Goal: Find specific page/section

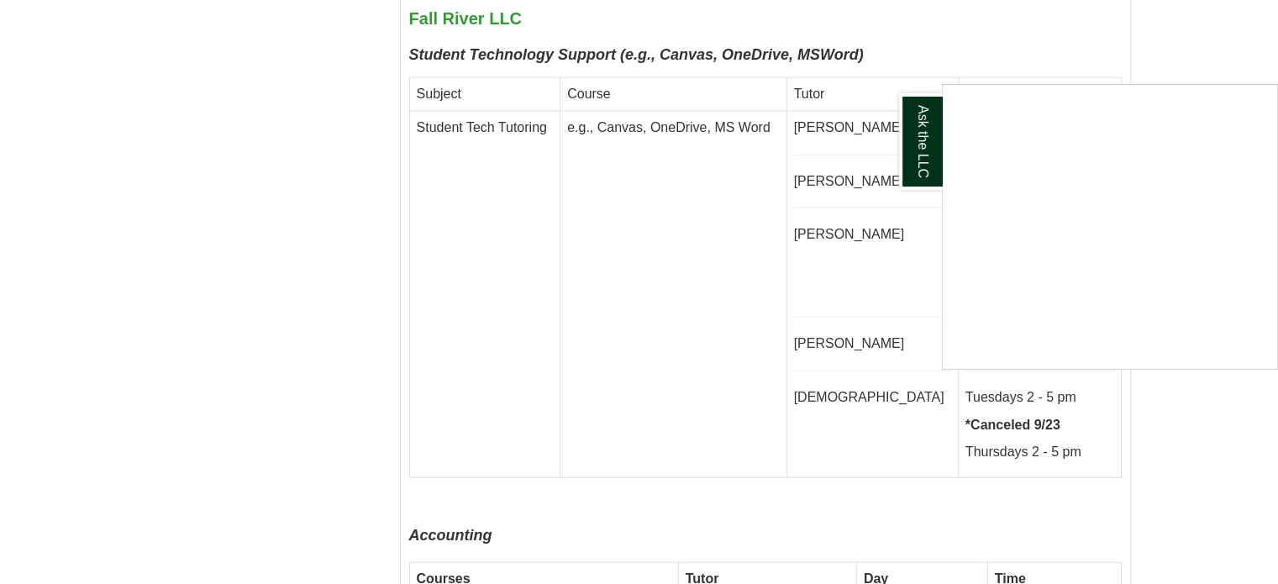
scroll to position [4087, 0]
click at [305, 153] on div "Ask the LLC" at bounding box center [639, 292] width 1278 height 584
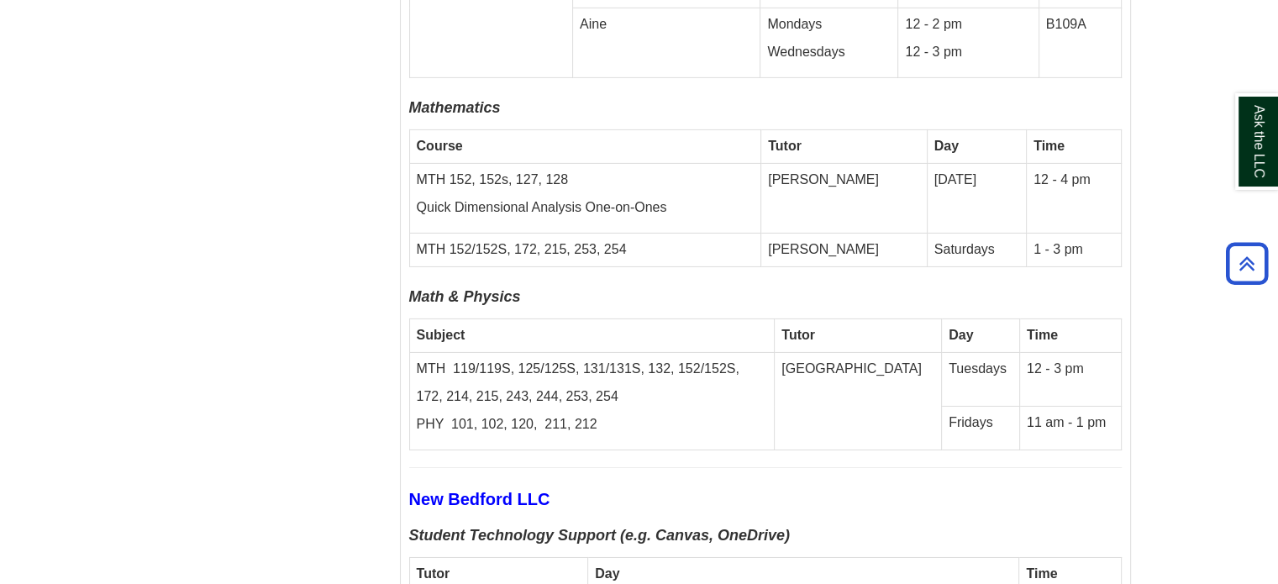
scroll to position [5790, 0]
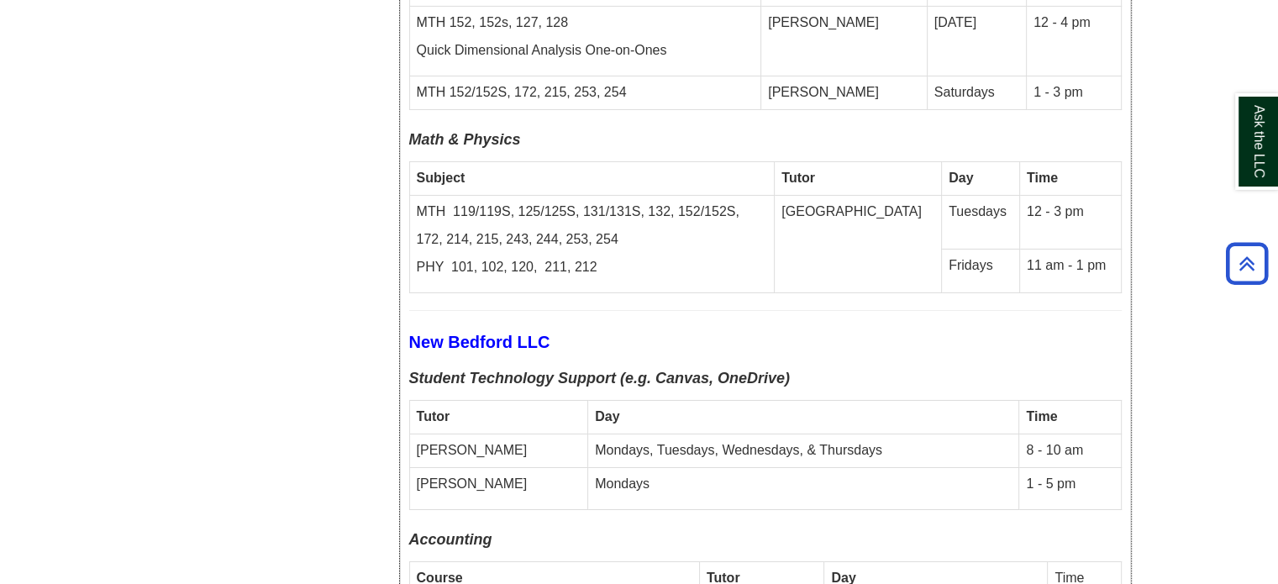
click at [628, 434] on td "Mondays, Tuesdays, Wednesdays, & Thursdays" at bounding box center [803, 451] width 431 height 34
click at [642, 467] on td "Mondays" at bounding box center [803, 488] width 431 height 42
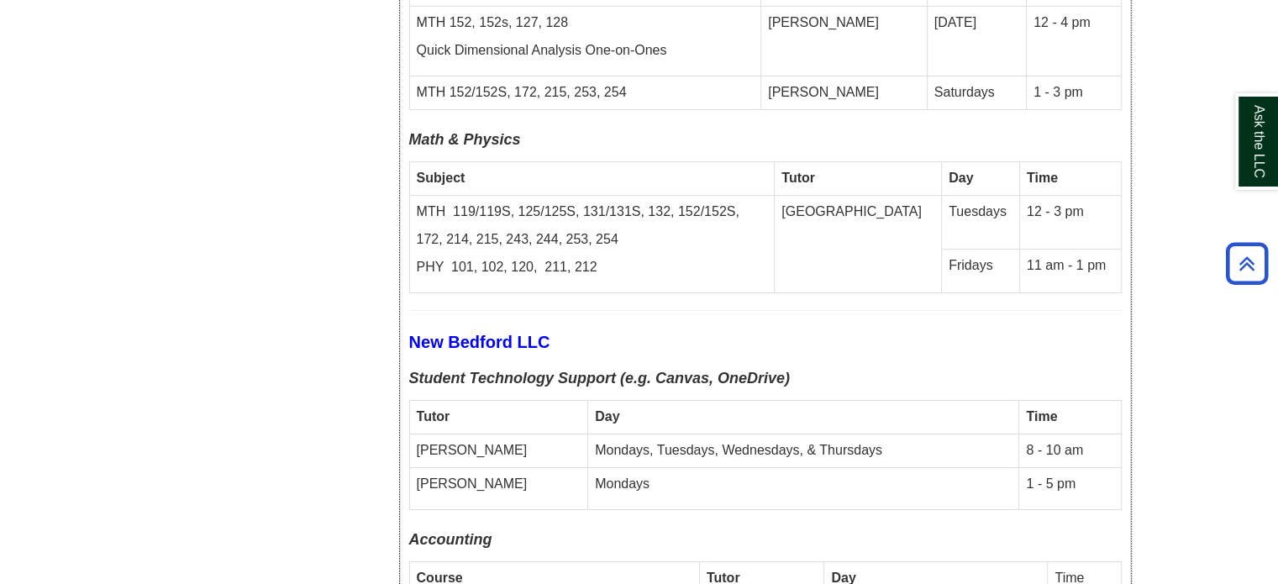
click at [642, 467] on td "Mondays" at bounding box center [803, 488] width 431 height 42
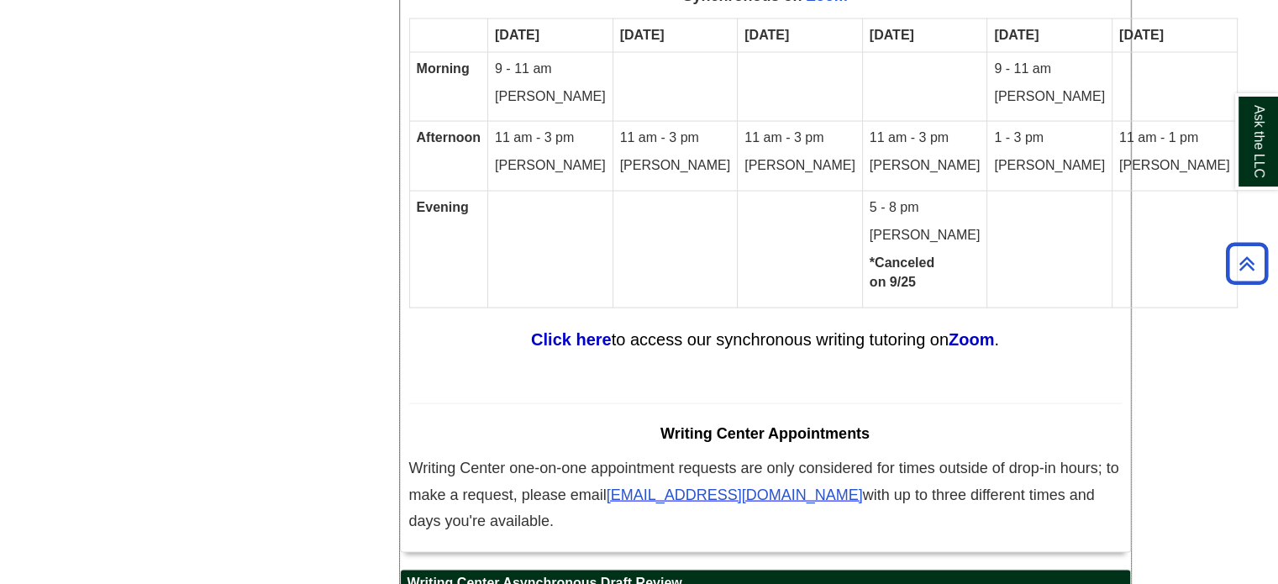
scroll to position [9737, 0]
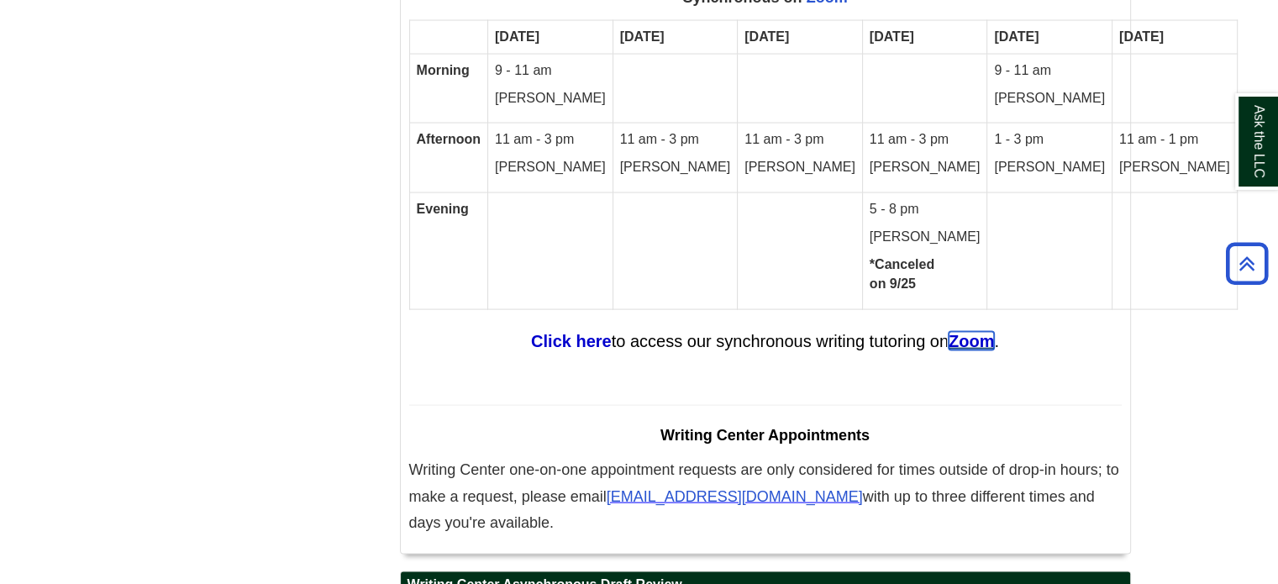
click at [968, 332] on strong "Zoom" at bounding box center [971, 341] width 45 height 18
